Goal: Check status: Check status

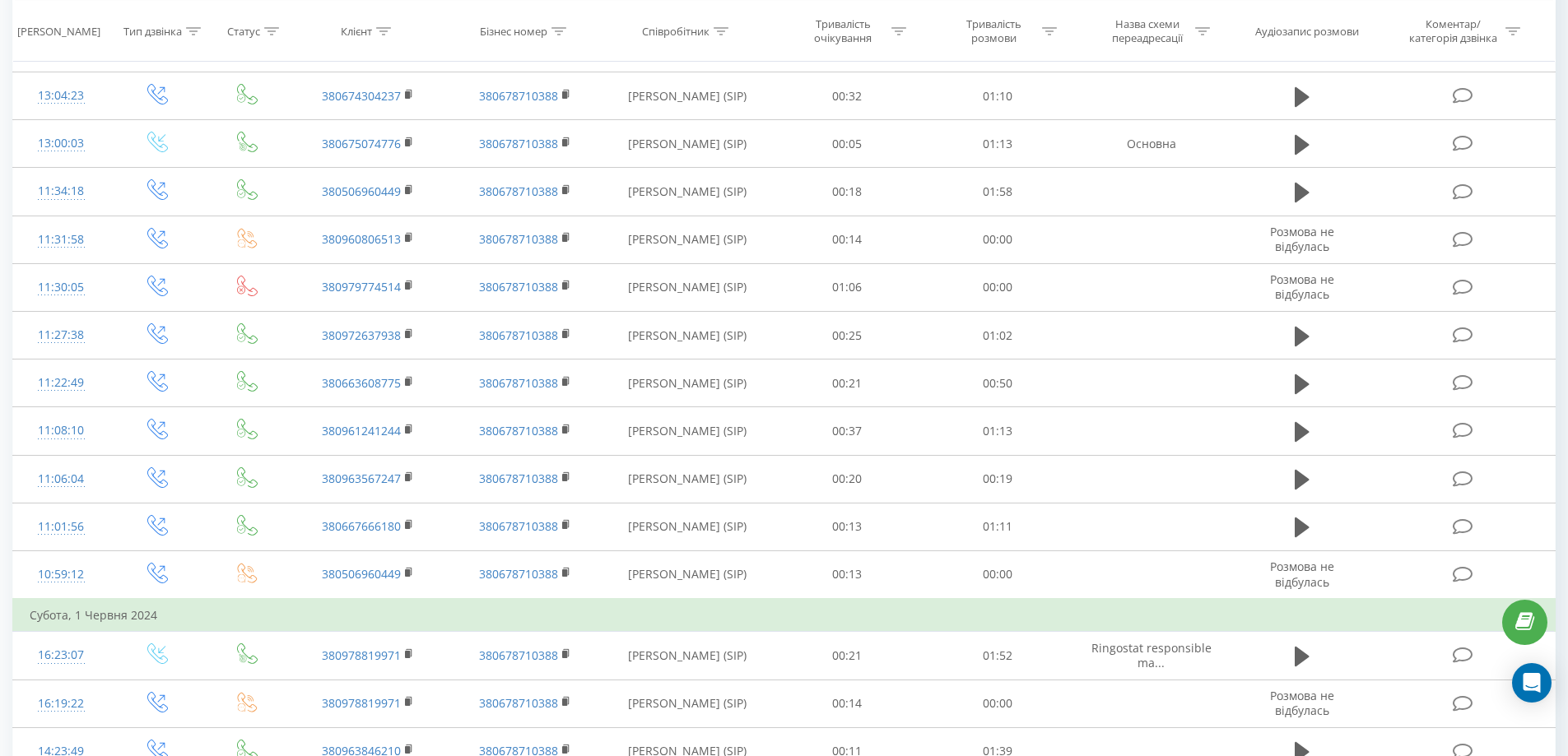
scroll to position [781, 0]
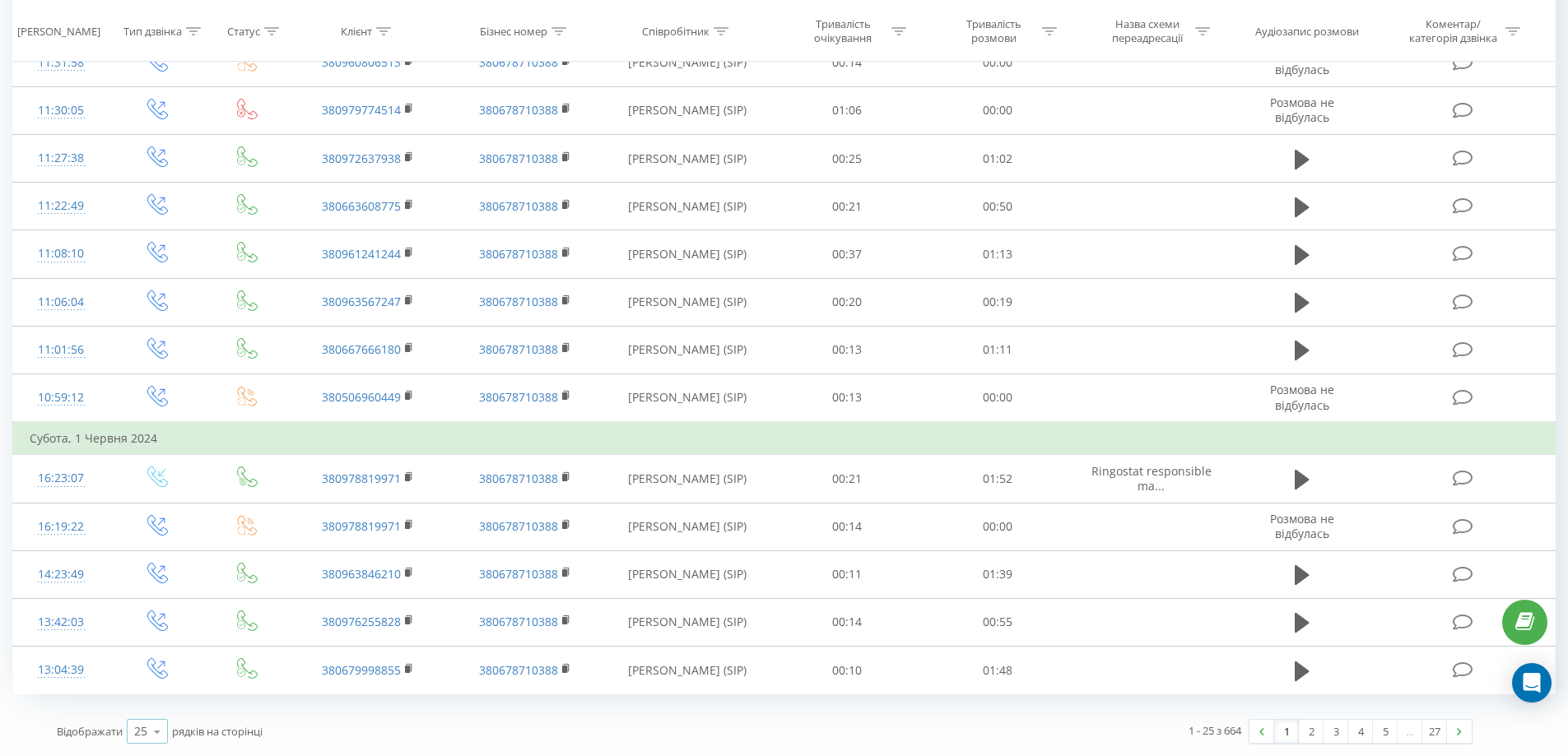
click at [153, 736] on icon at bounding box center [156, 732] width 24 height 32
click at [153, 703] on span "100" at bounding box center [144, 707] width 20 height 15
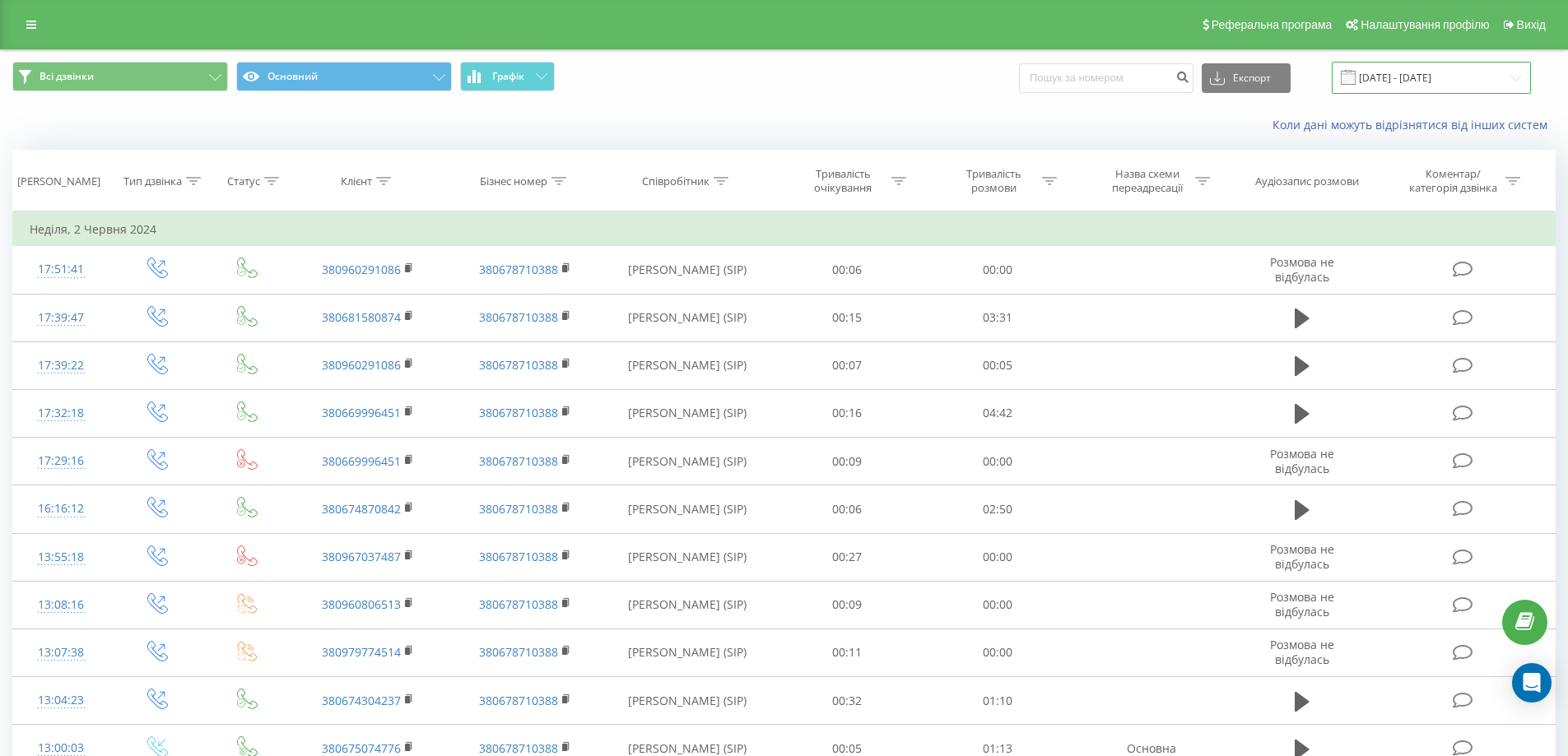
click at [1399, 81] on input "[DATE] - [DATE]" at bounding box center [1431, 78] width 199 height 32
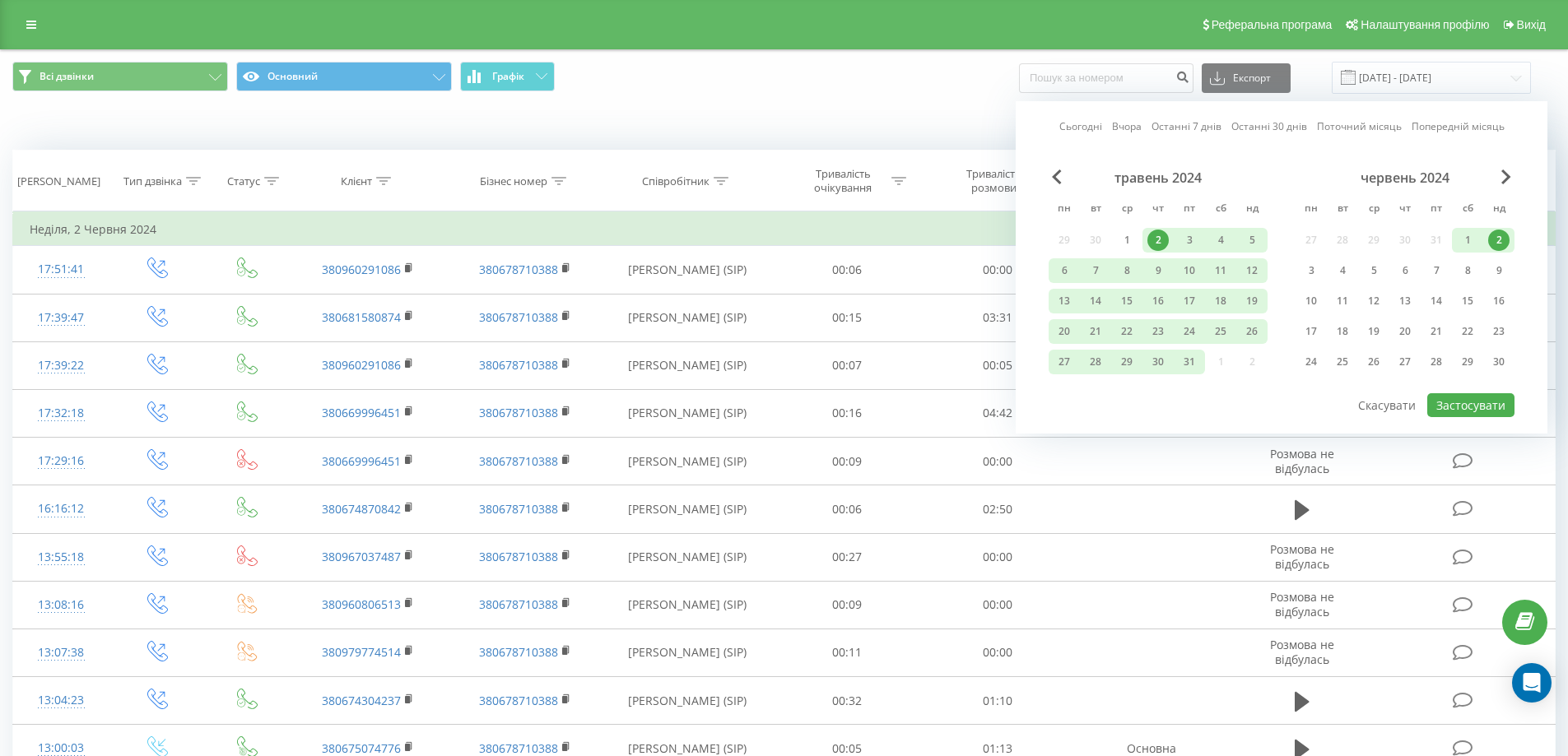
click at [1172, 133] on link "Останні 7 днів" at bounding box center [1185, 125] width 70 height 15
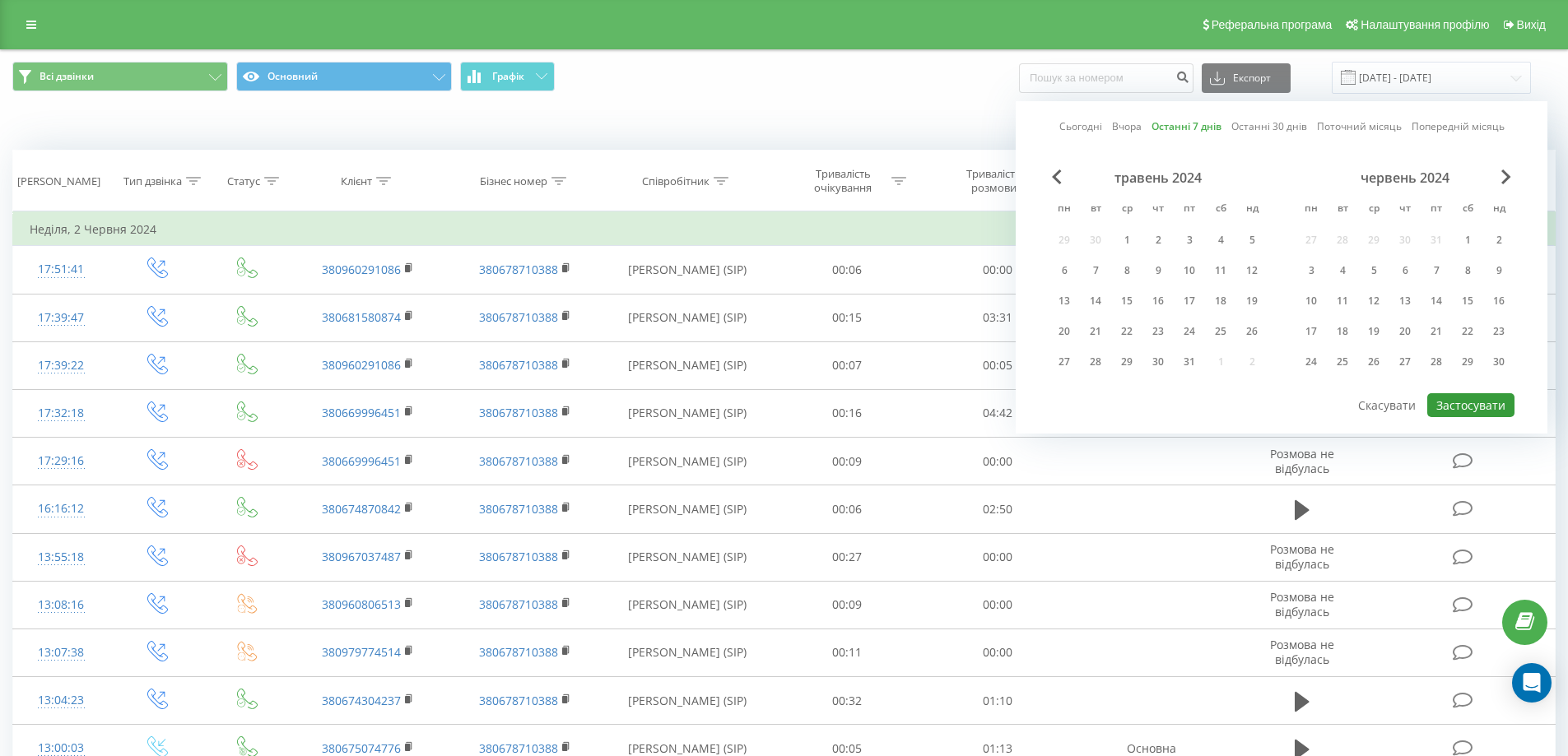
click at [1468, 413] on button "Застосувати" at bounding box center [1471, 405] width 88 height 23
type input "[DATE] - [DATE]"
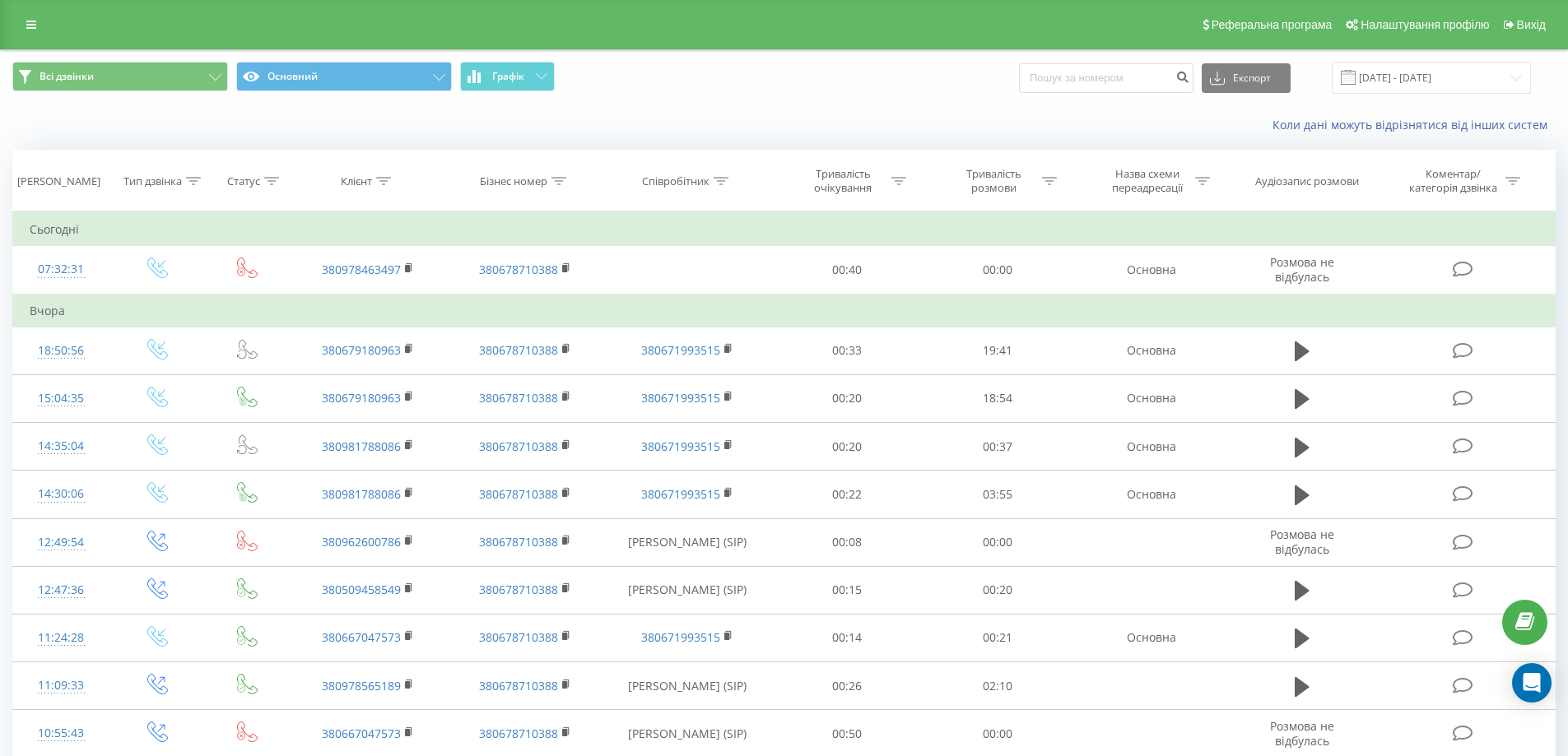
scroll to position [676, 0]
